Goal: Transaction & Acquisition: Subscribe to service/newsletter

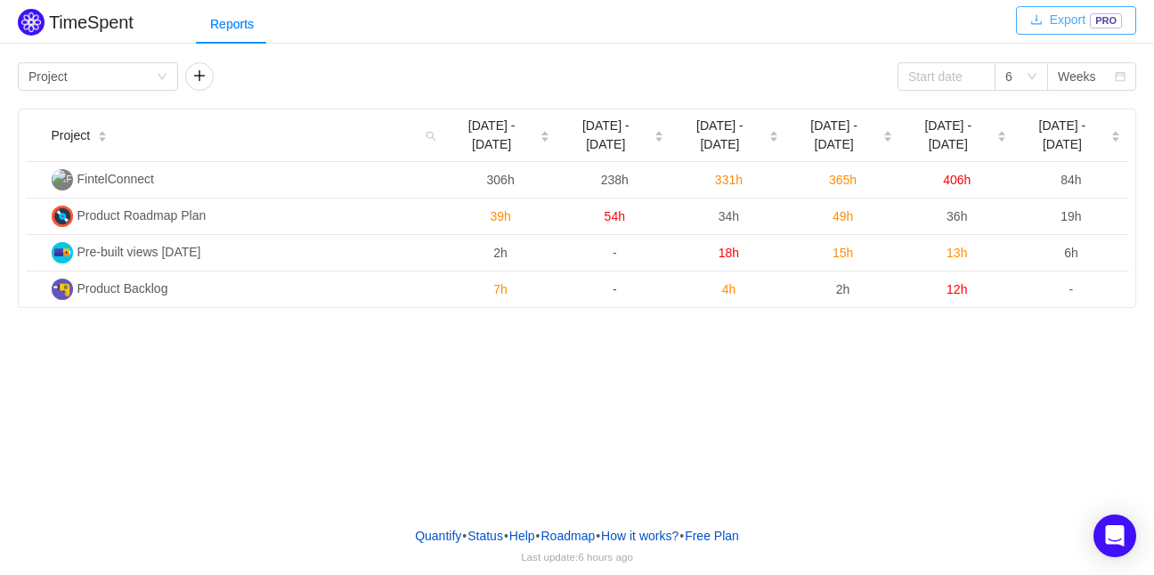
click at [1088, 25] on button "Export PRO" at bounding box center [1076, 20] width 120 height 29
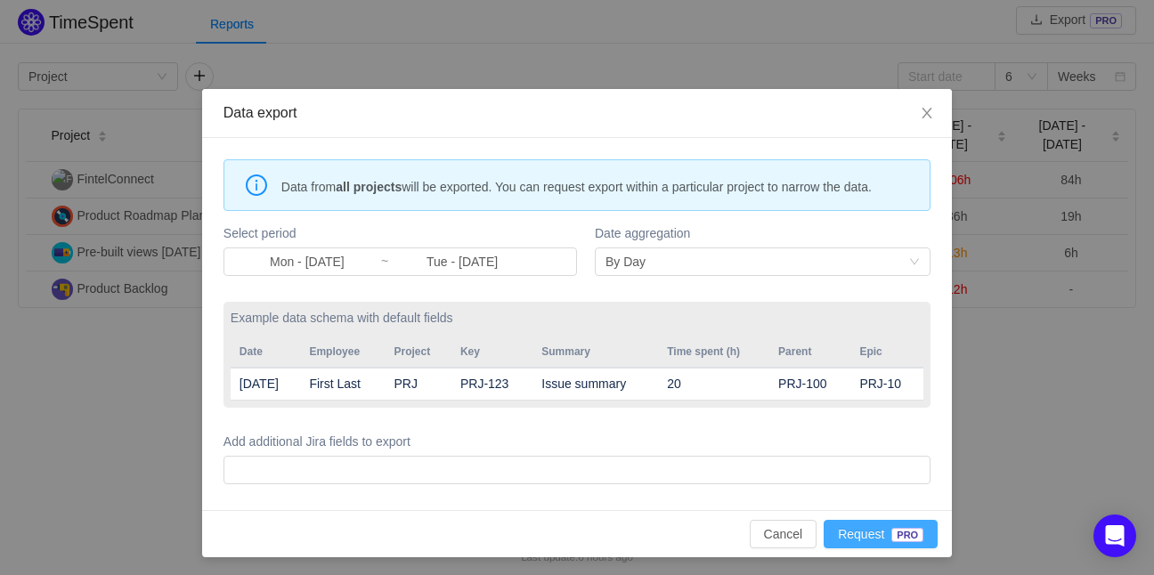
click at [866, 530] on button "Request PRO" at bounding box center [881, 534] width 114 height 29
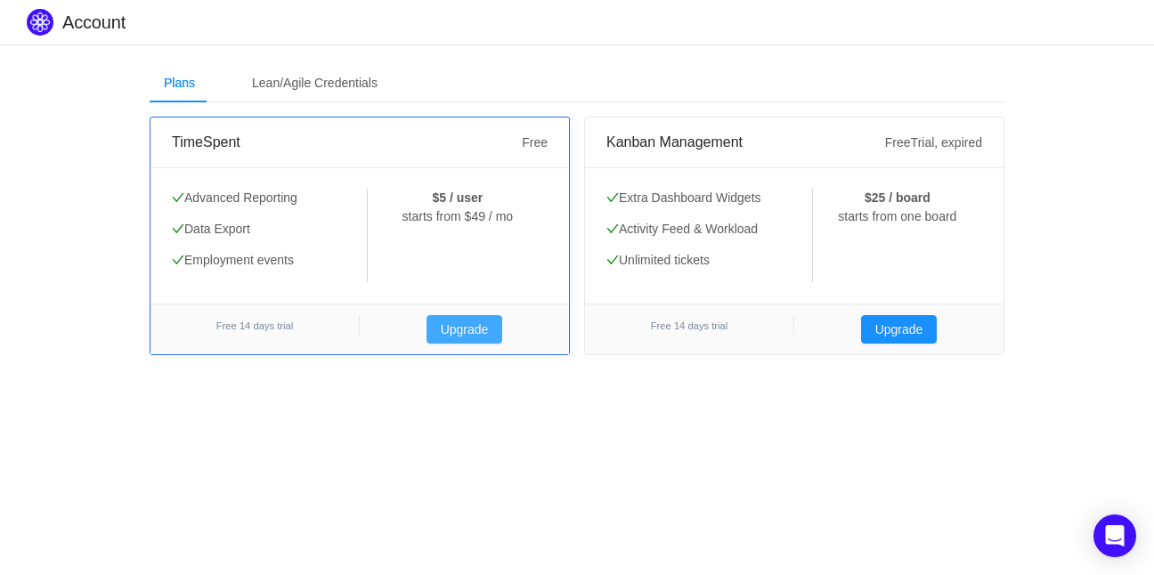
click at [467, 323] on button "Upgrade" at bounding box center [465, 329] width 77 height 29
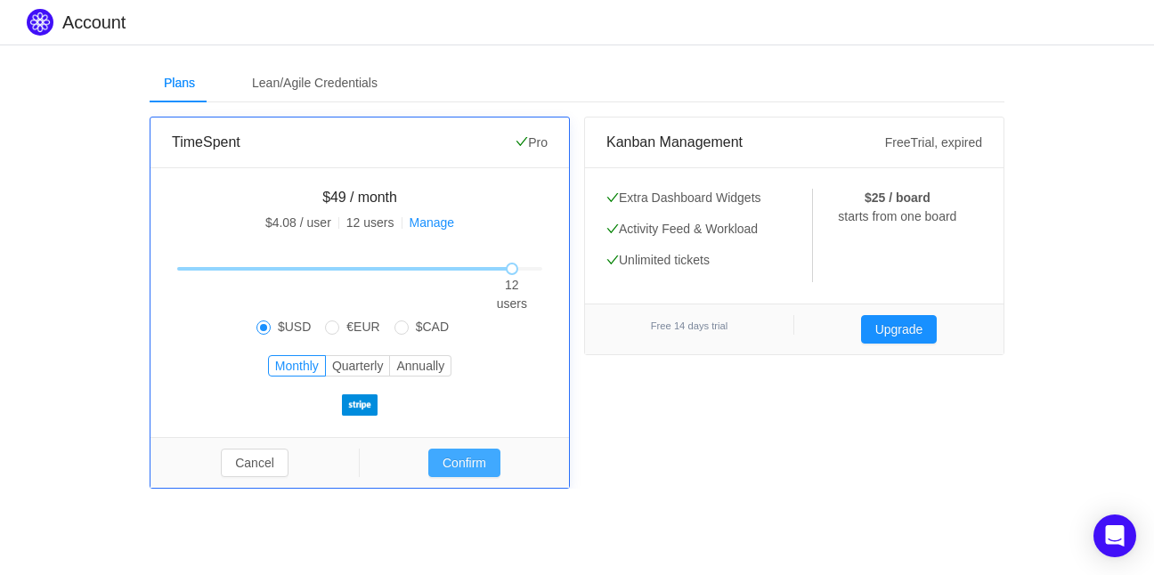
click at [456, 458] on button "Confirm" at bounding box center [464, 463] width 72 height 29
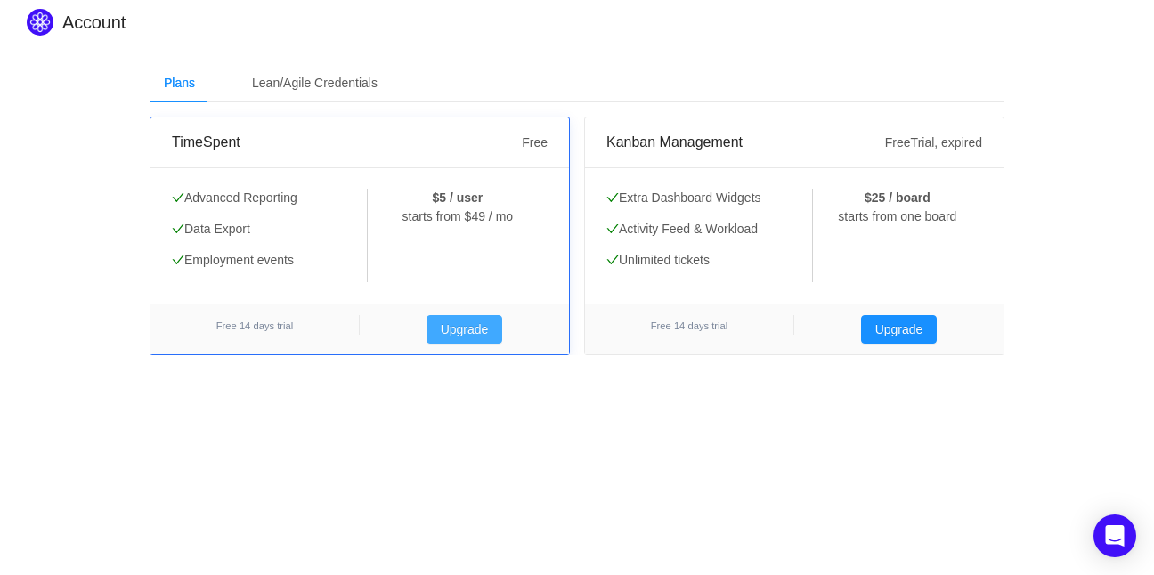
click at [474, 325] on button "Upgrade" at bounding box center [465, 329] width 77 height 29
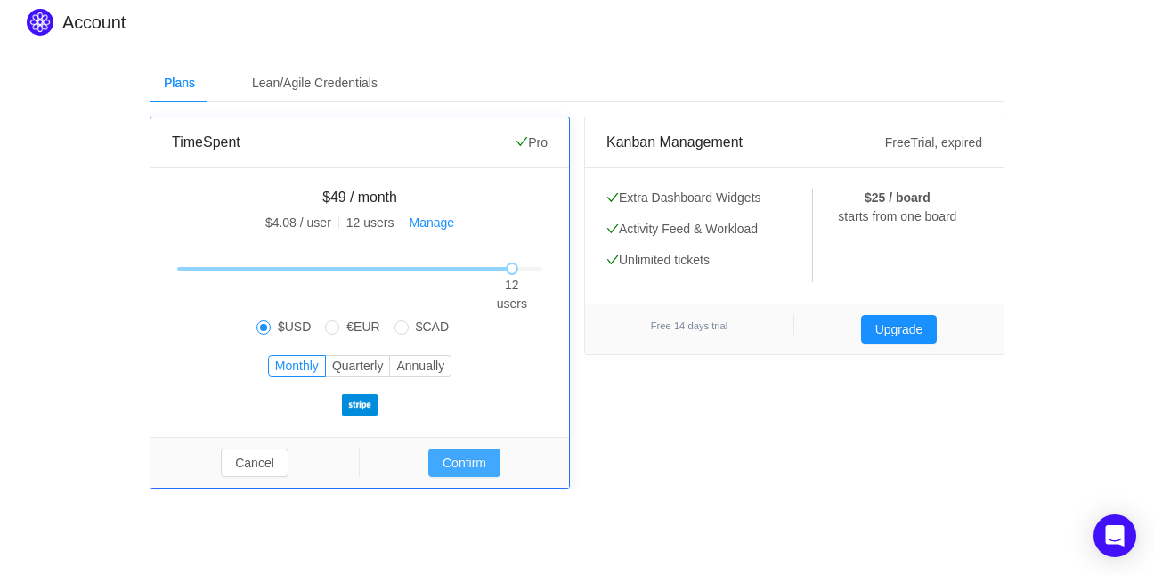
click at [462, 464] on button "Confirm" at bounding box center [464, 463] width 72 height 29
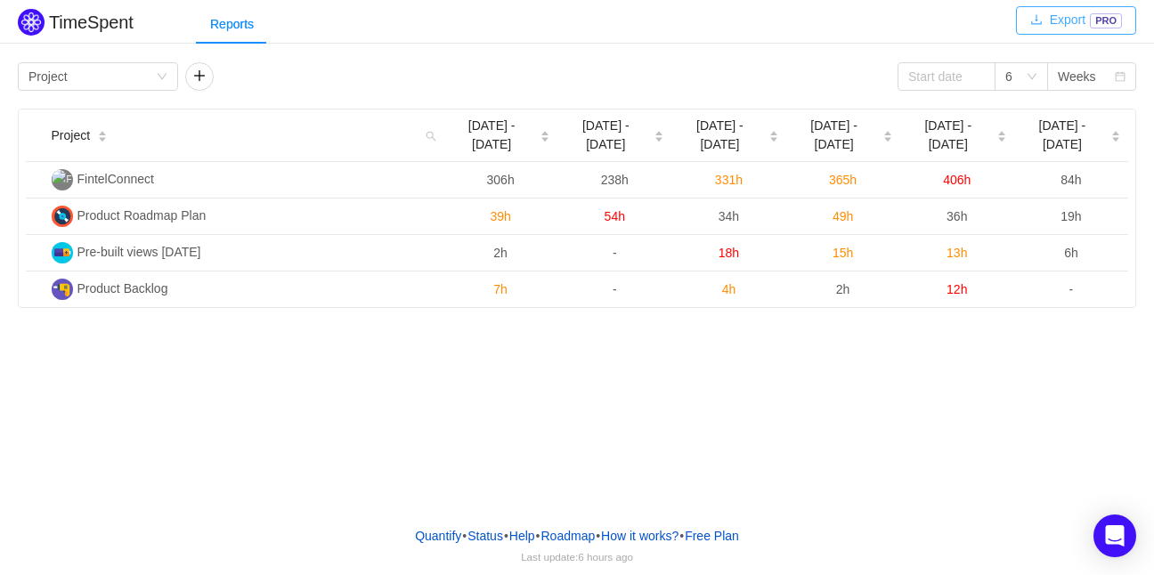
click at [1057, 18] on button "Export PRO" at bounding box center [1076, 20] width 120 height 29
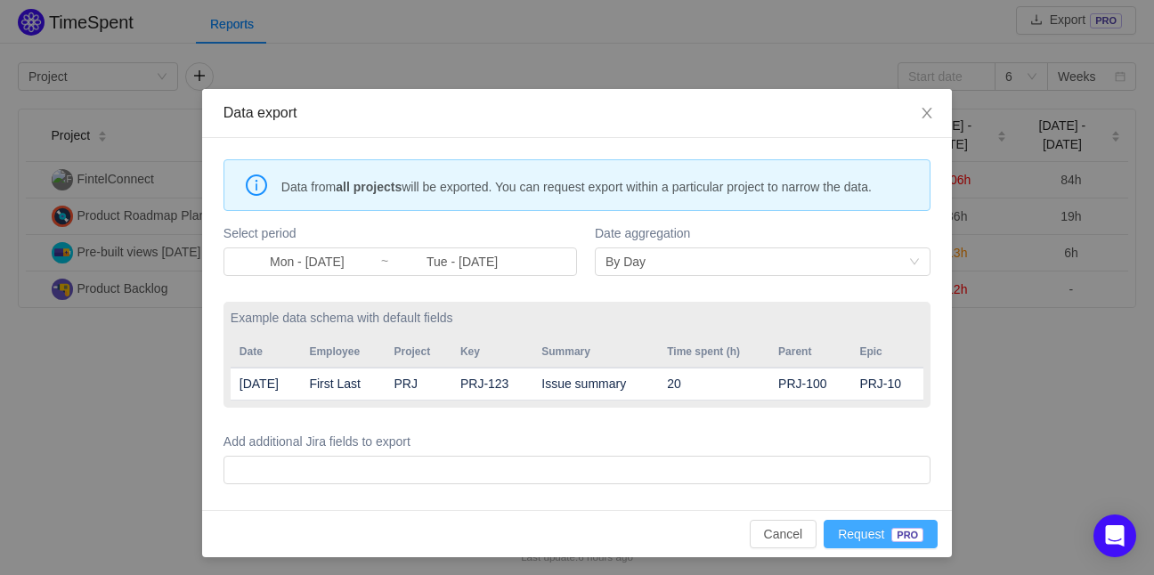
click at [842, 532] on button "Request PRO" at bounding box center [881, 534] width 114 height 29
